Goal: Entertainment & Leisure: Consume media (video, audio)

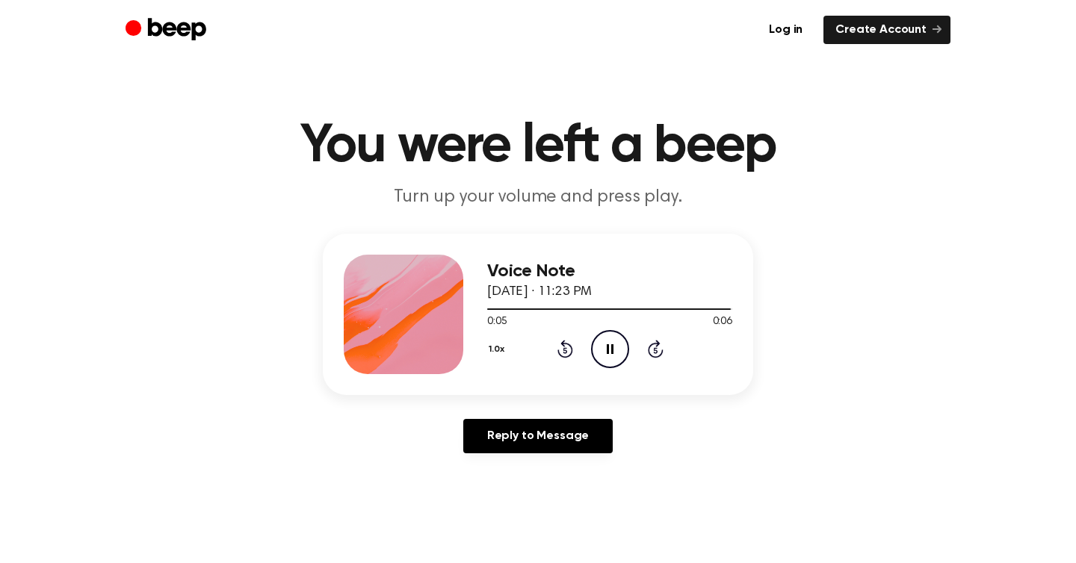
click at [609, 348] on icon "Pause Audio" at bounding box center [610, 349] width 38 height 38
click at [616, 353] on icon "Play Audio" at bounding box center [610, 349] width 38 height 38
click at [605, 348] on icon "Pause Audio" at bounding box center [610, 349] width 38 height 38
click at [610, 342] on icon "Play Audio" at bounding box center [610, 349] width 38 height 38
